Goal: Information Seeking & Learning: Learn about a topic

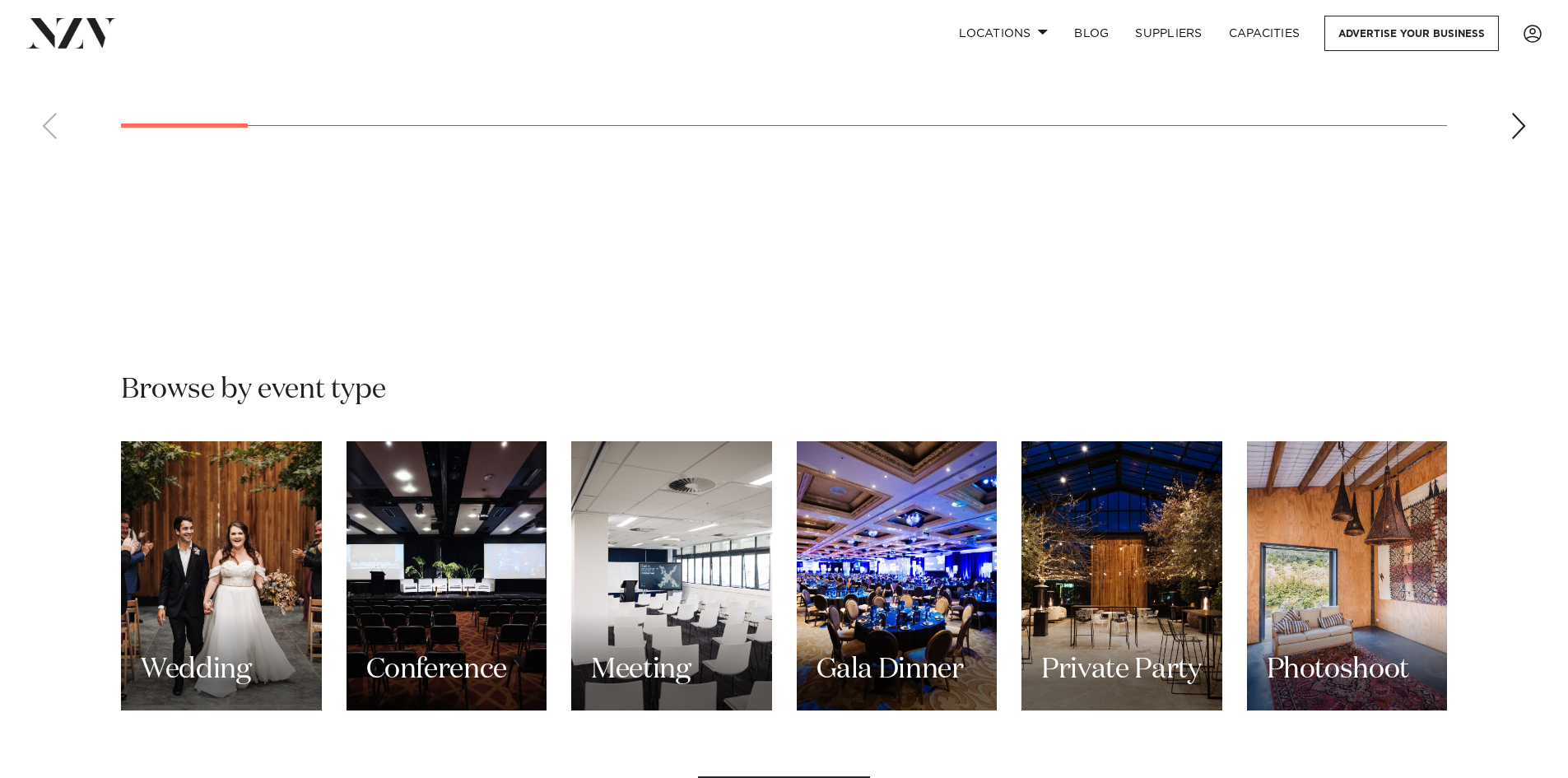
scroll to position [1483, 0]
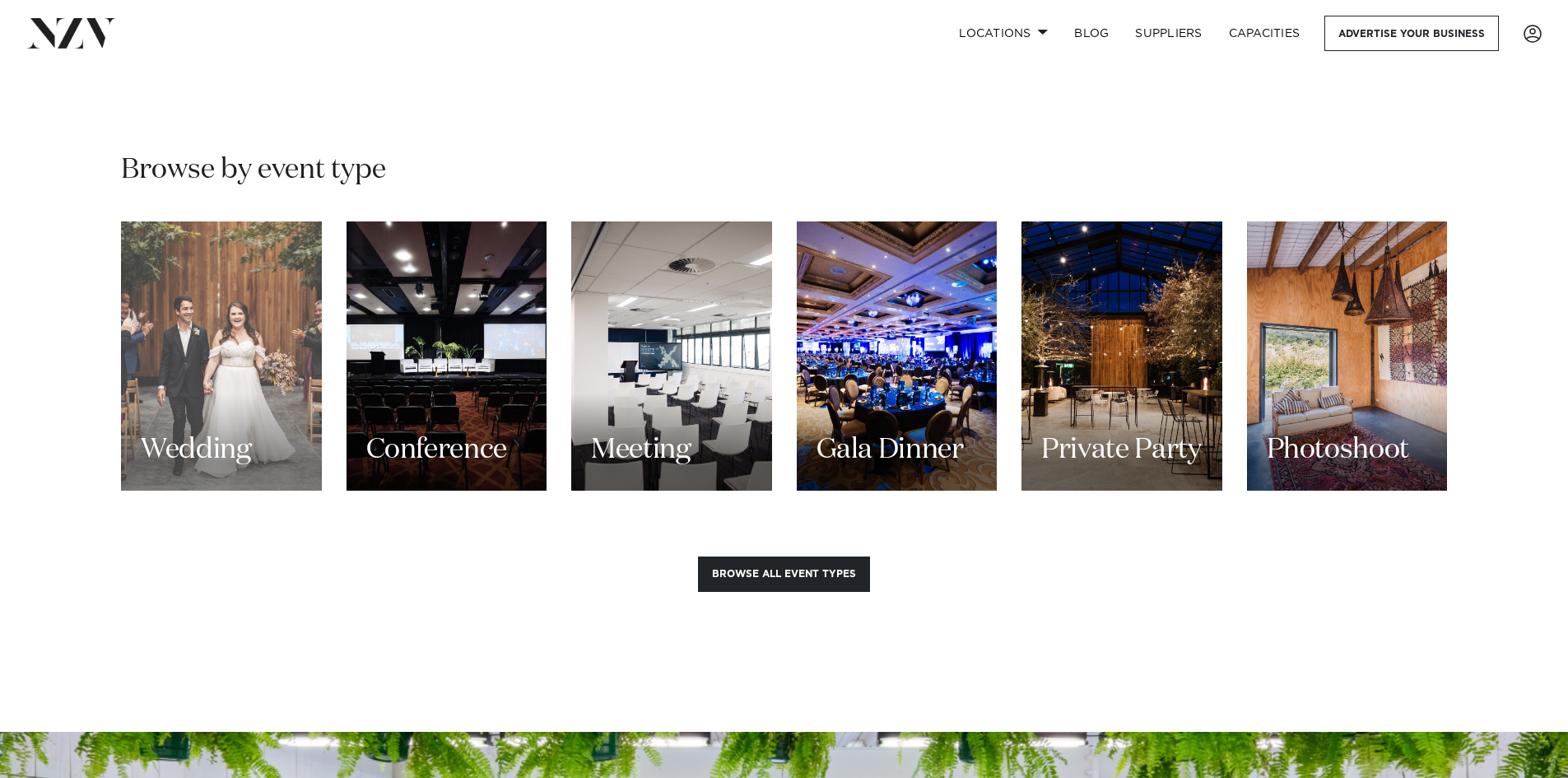
click at [188, 245] on div "Wedding" at bounding box center [221, 357] width 201 height 270
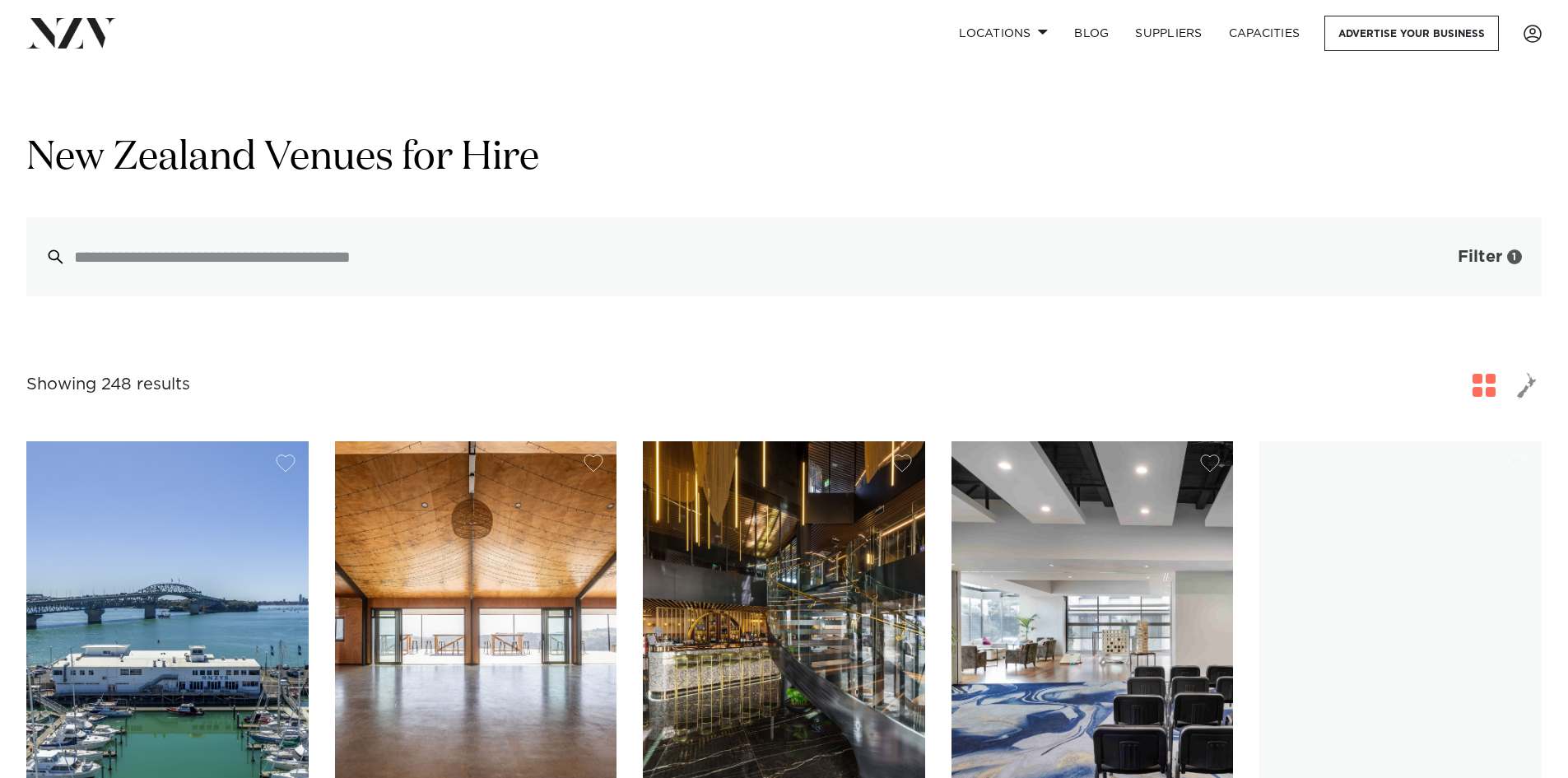
click at [1490, 254] on span "Filter" at bounding box center [1480, 257] width 45 height 17
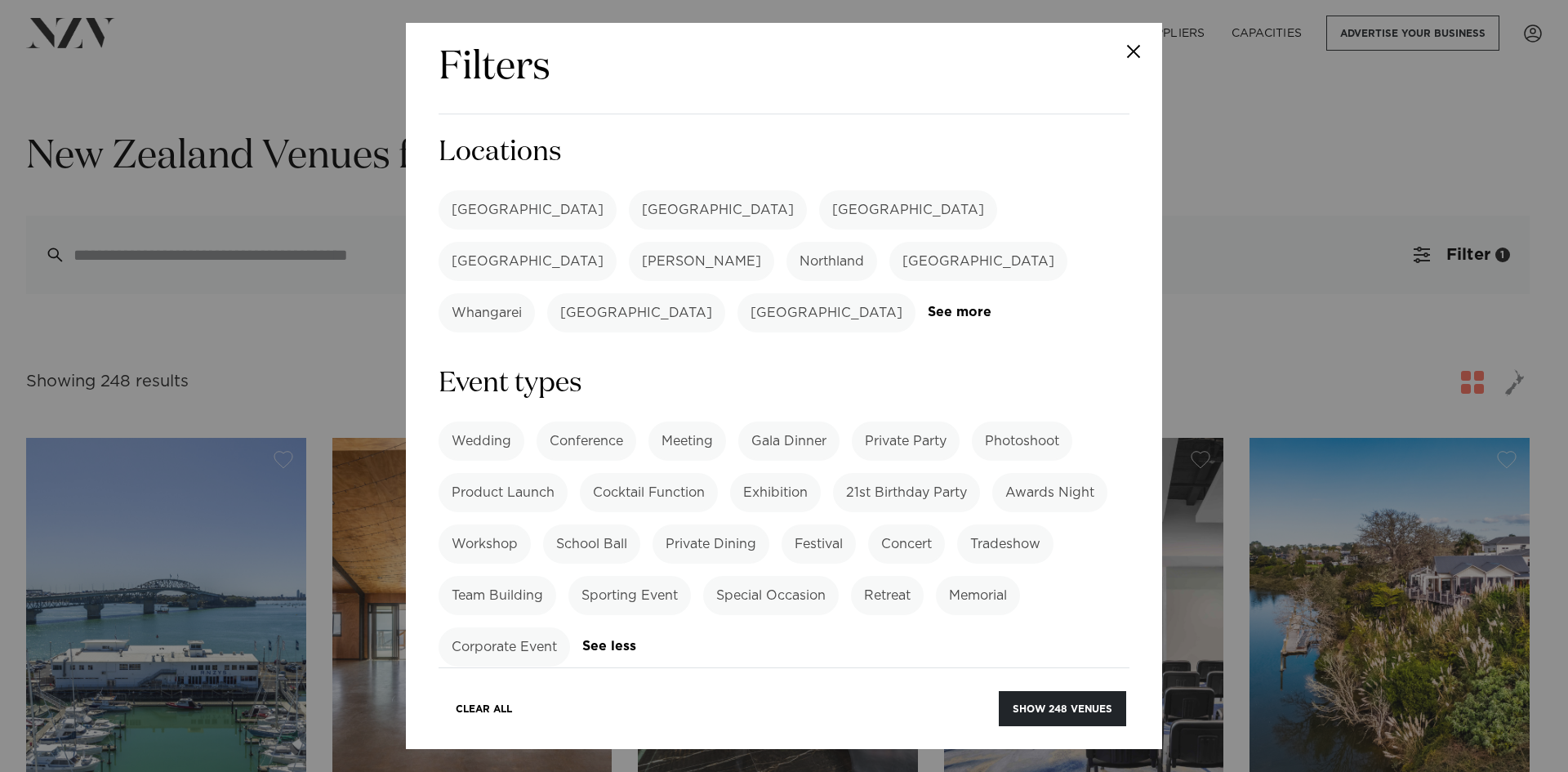
click at [819, 202] on label "[GEOGRAPHIC_DATA]" at bounding box center [907, 210] width 178 height 39
click at [1053, 696] on button "Show 22 venues" at bounding box center [1067, 709] width 120 height 35
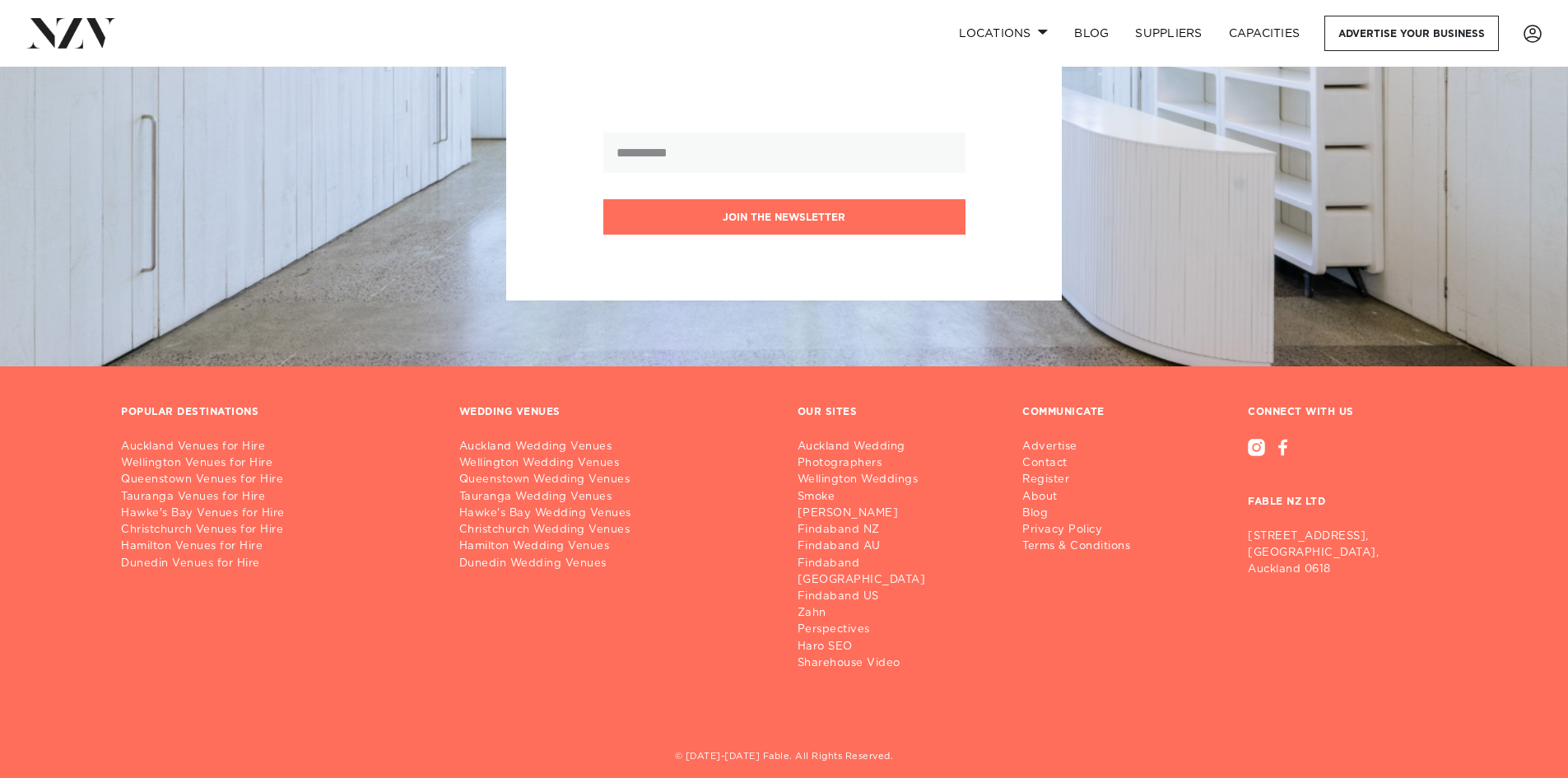
scroll to position [4377, 0]
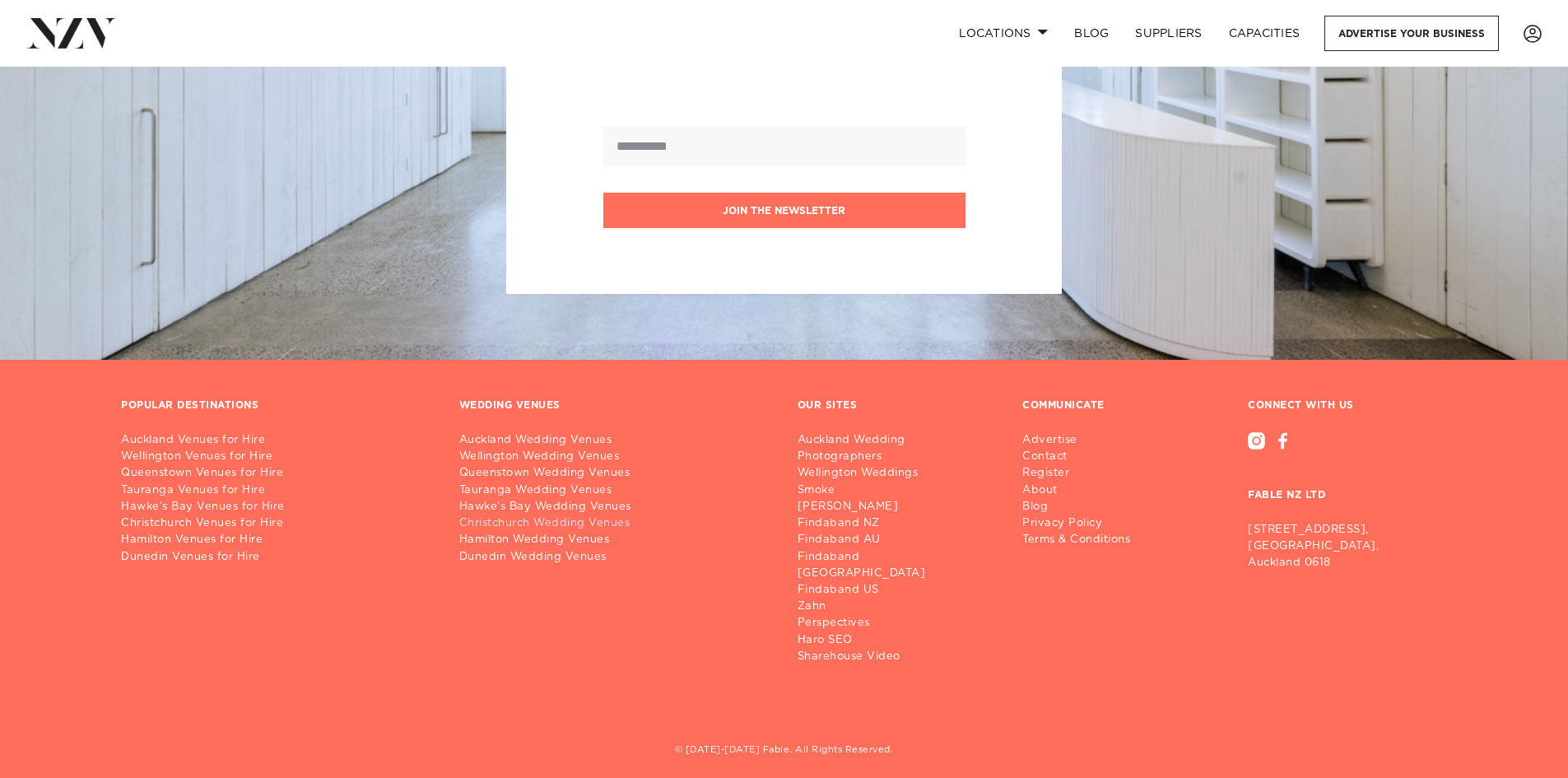
click at [474, 529] on link "Christchurch Wedding Venues" at bounding box center [615, 523] width 312 height 17
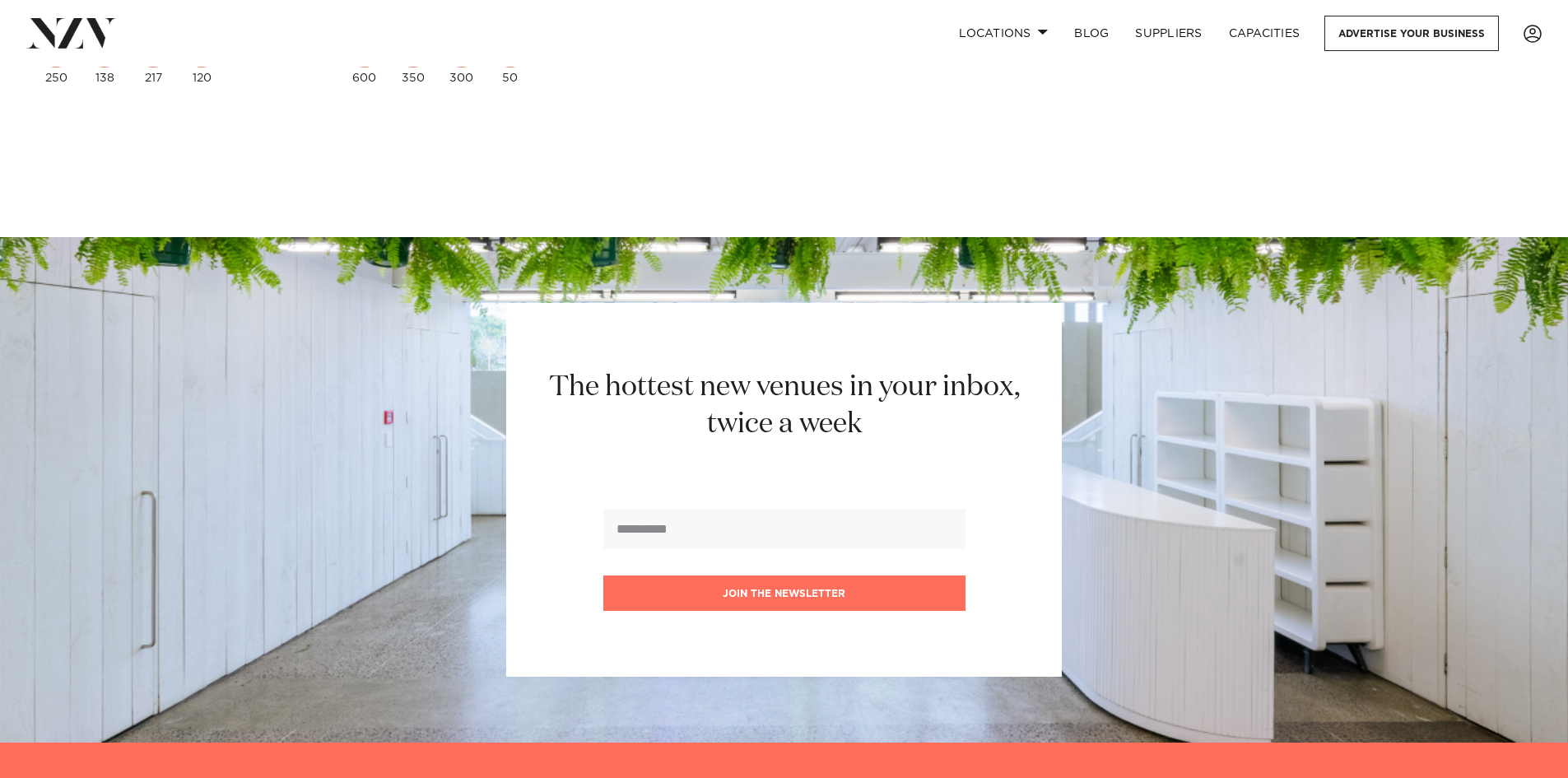
scroll to position [3883, 0]
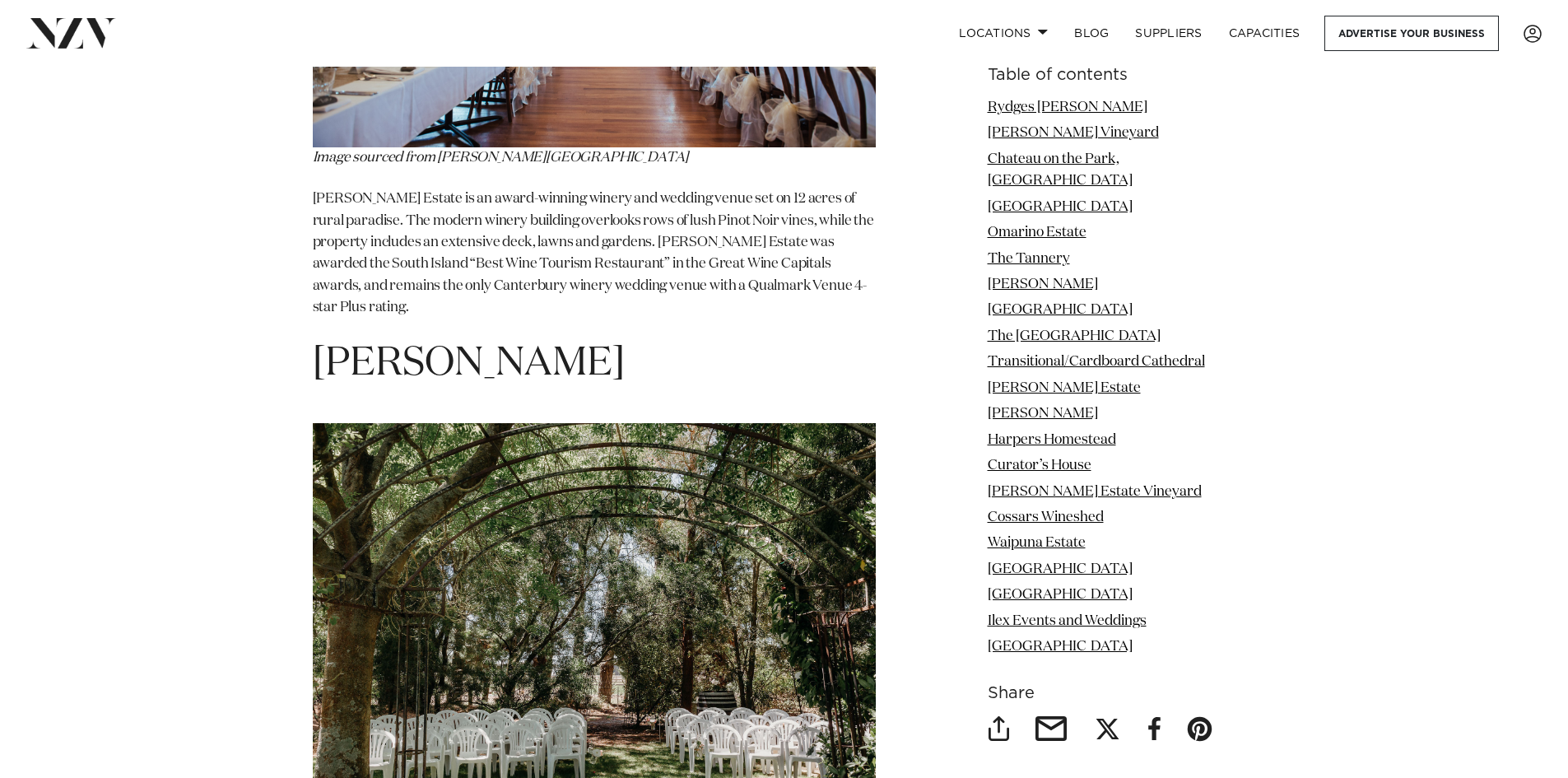
scroll to position [8976, 0]
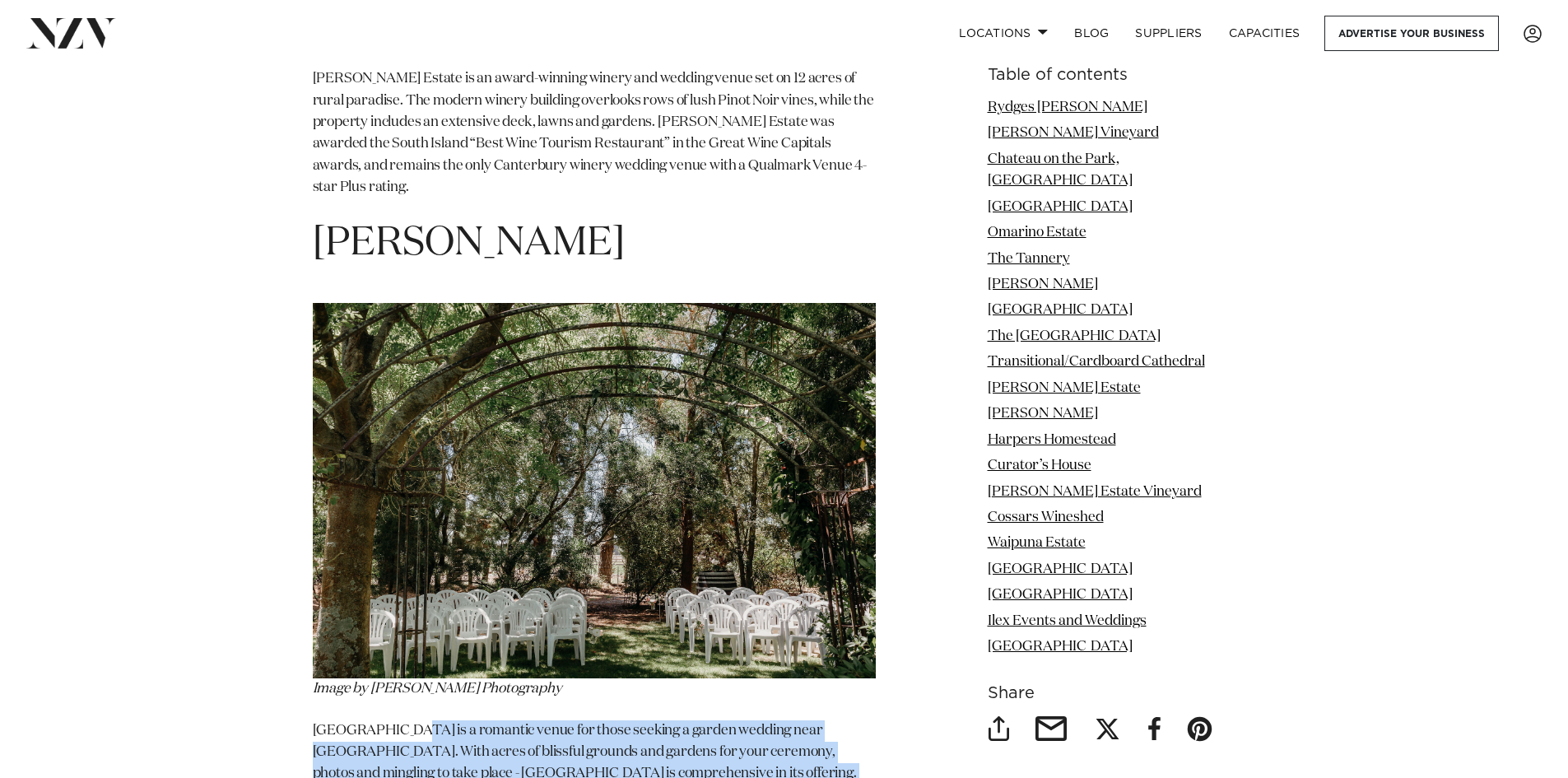
drag, startPoint x: 657, startPoint y: 650, endPoint x: 402, endPoint y: 580, distance: 264.4
click at [568, 721] on p "[GEOGRAPHIC_DATA] is a romantic venue for those seeking a garden wedding near […" at bounding box center [594, 763] width 563 height 86
click at [670, 721] on p "[GEOGRAPHIC_DATA] is a romantic venue for those seeking a garden wedding near […" at bounding box center [594, 763] width 563 height 86
click at [621, 721] on p "[GEOGRAPHIC_DATA] is a romantic venue for those seeking a garden wedding near […" at bounding box center [594, 763] width 563 height 86
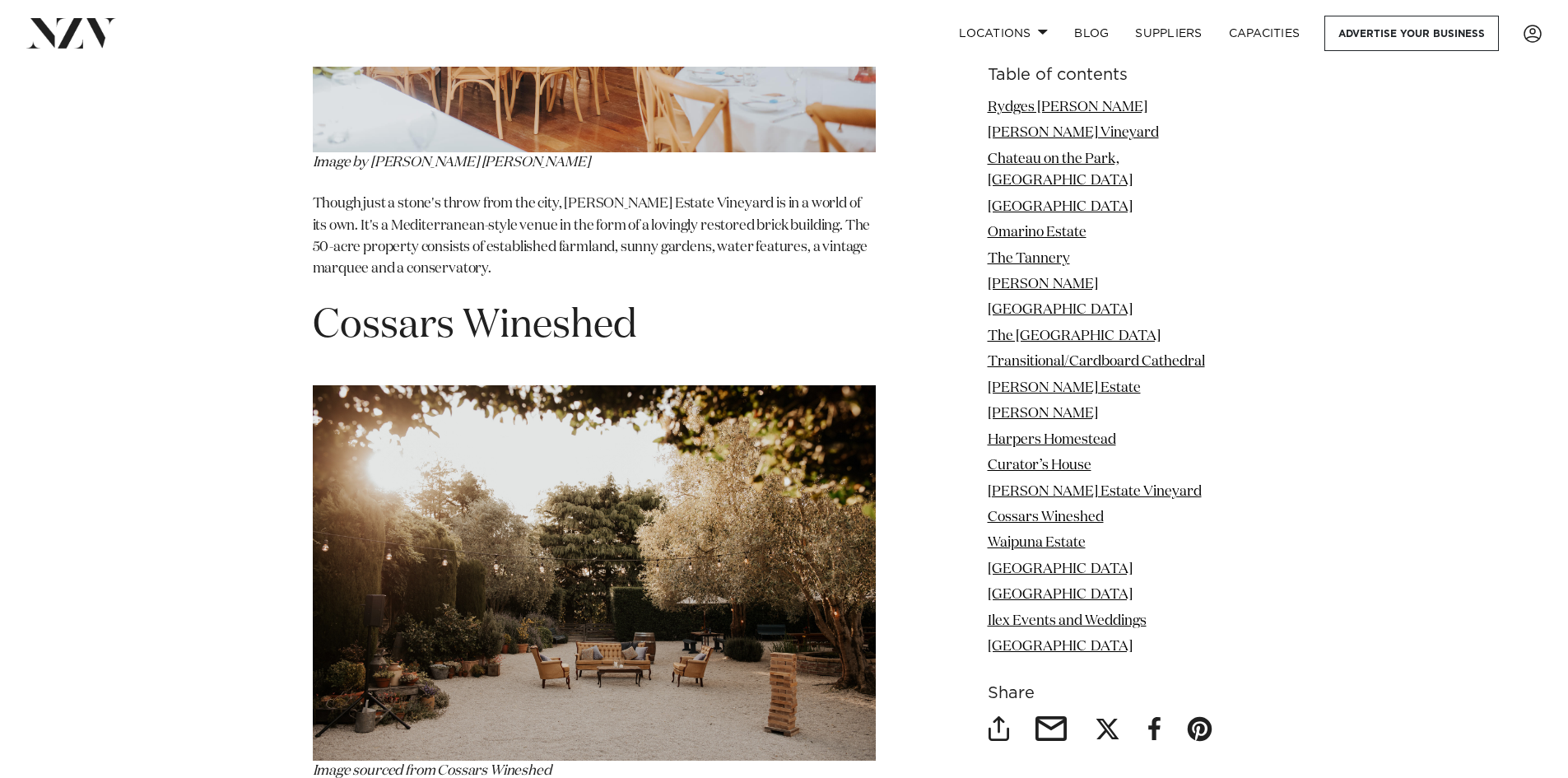
scroll to position [11365, 0]
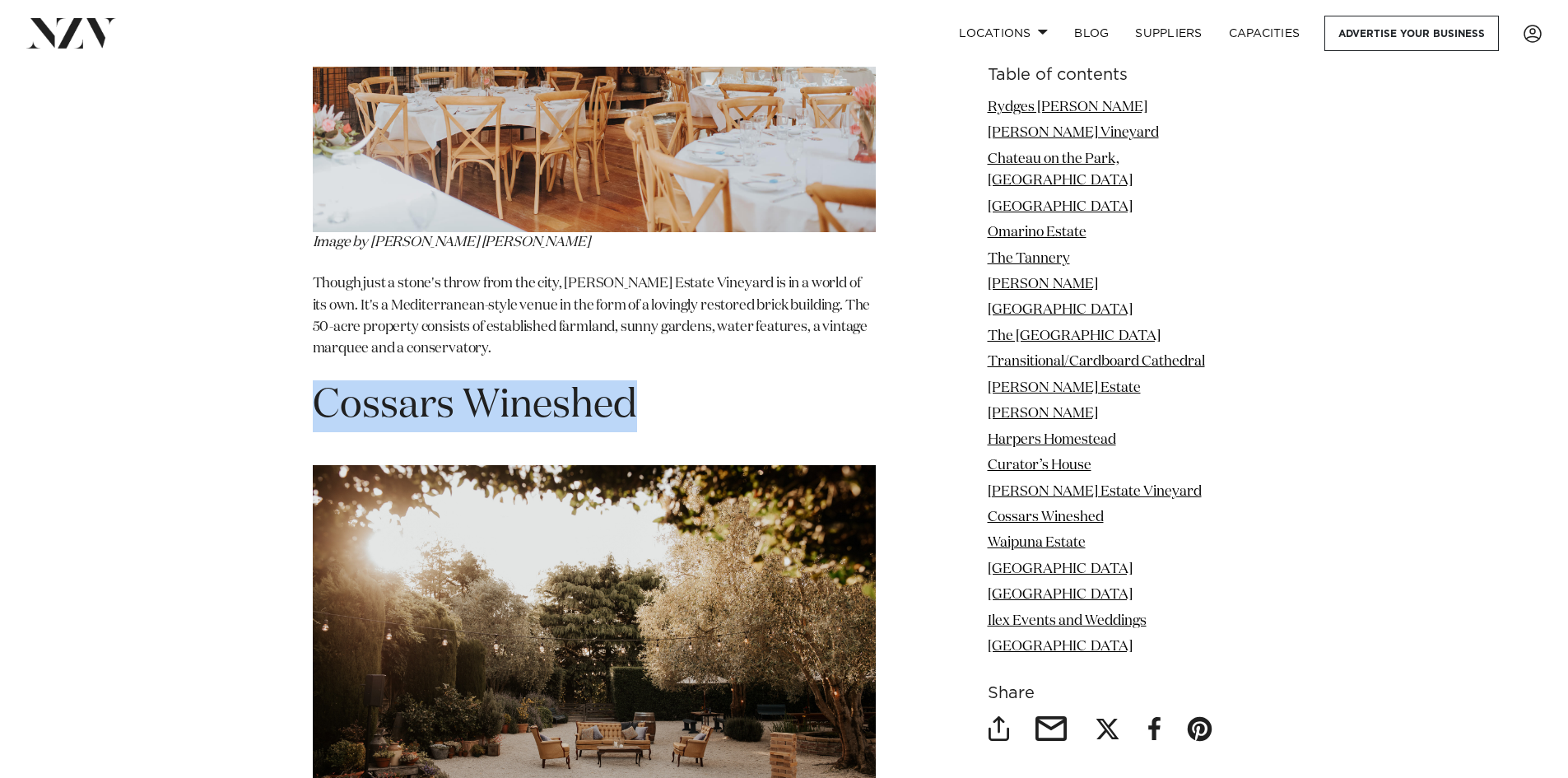
drag, startPoint x: 518, startPoint y: 226, endPoint x: 183, endPoint y: 227, distance: 335.0
copy span "Cossars Wineshed"
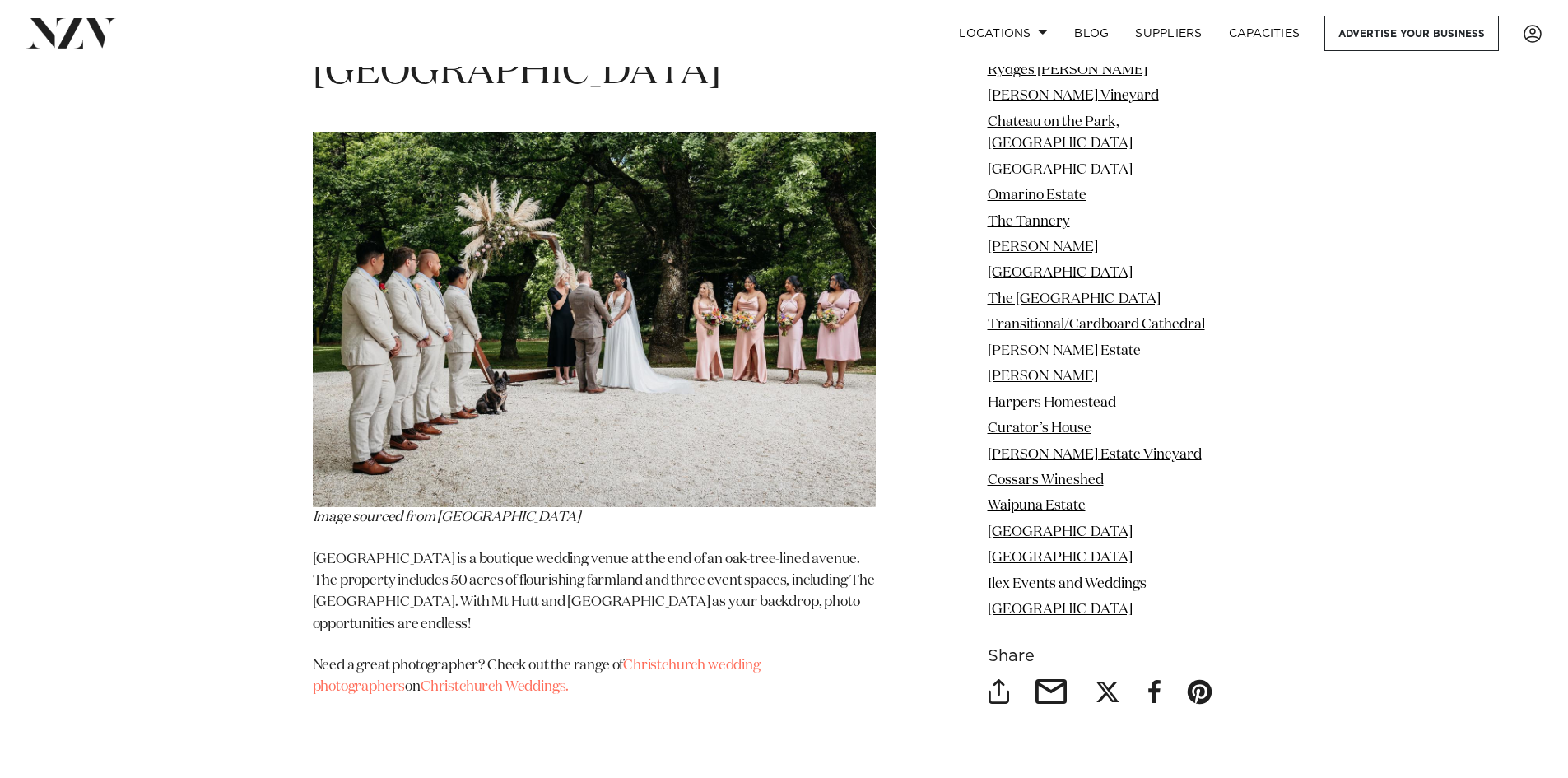
scroll to position [14576, 0]
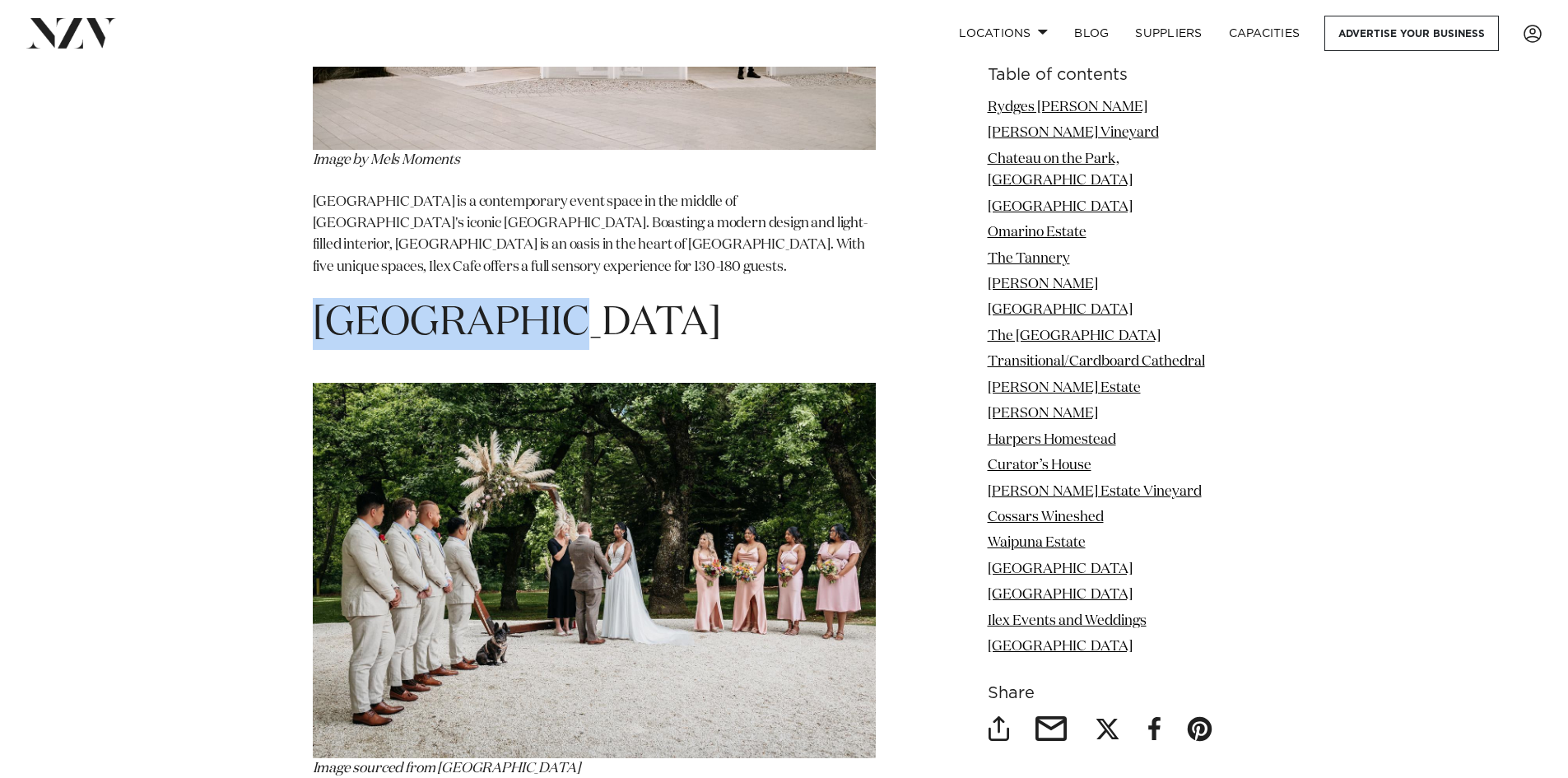
drag, startPoint x: 601, startPoint y: 114, endPoint x: 289, endPoint y: 69, distance: 315.2
copy h1 "[GEOGRAPHIC_DATA]"
